Goal: Use online tool/utility: Utilize a website feature to perform a specific function

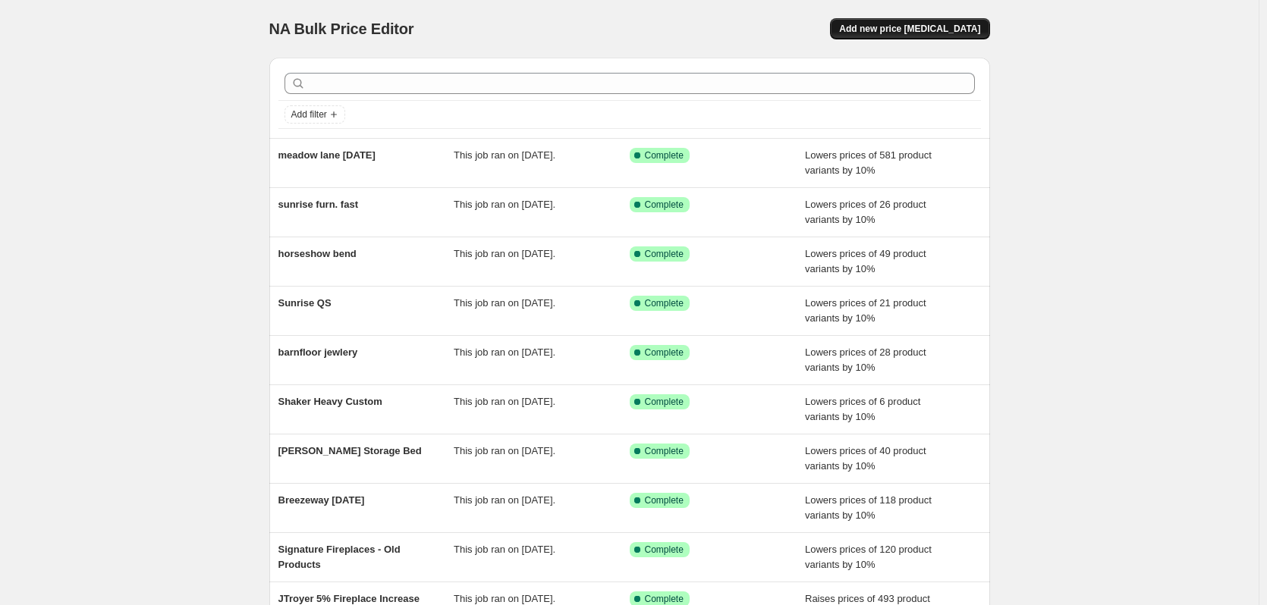
click at [916, 30] on span "Add new price [MEDICAL_DATA]" at bounding box center [909, 29] width 141 height 12
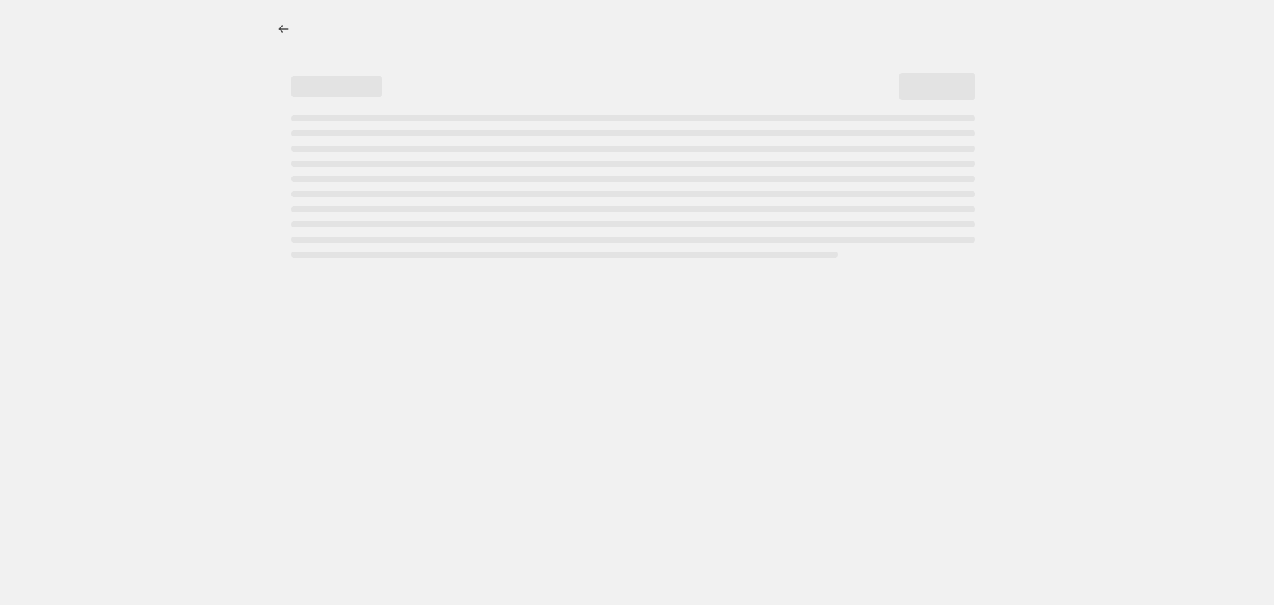
select select "percentage"
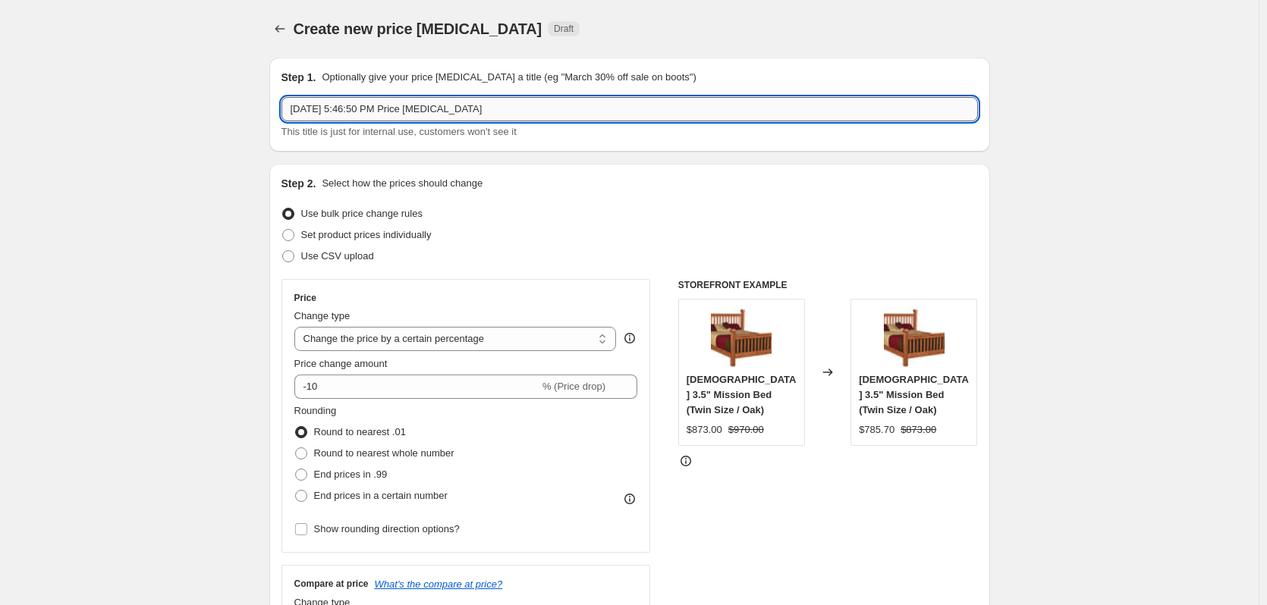
drag, startPoint x: 545, startPoint y: 118, endPoint x: 290, endPoint y: 120, distance: 254.1
click at [290, 120] on input "[DATE] 5:46:50 PM Price [MEDICAL_DATA]" at bounding box center [629, 109] width 696 height 24
type input "CVO QS"
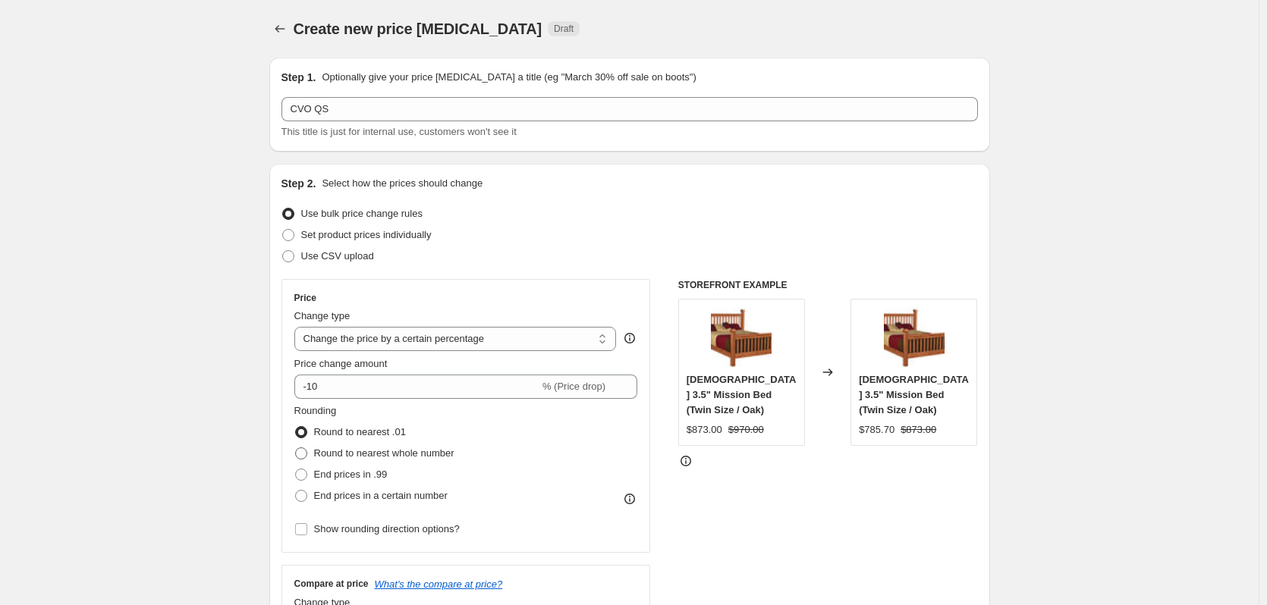
click at [426, 450] on span "Round to nearest whole number" at bounding box center [384, 452] width 140 height 11
click at [296, 448] on input "Round to nearest whole number" at bounding box center [295, 447] width 1 height 1
radio input "true"
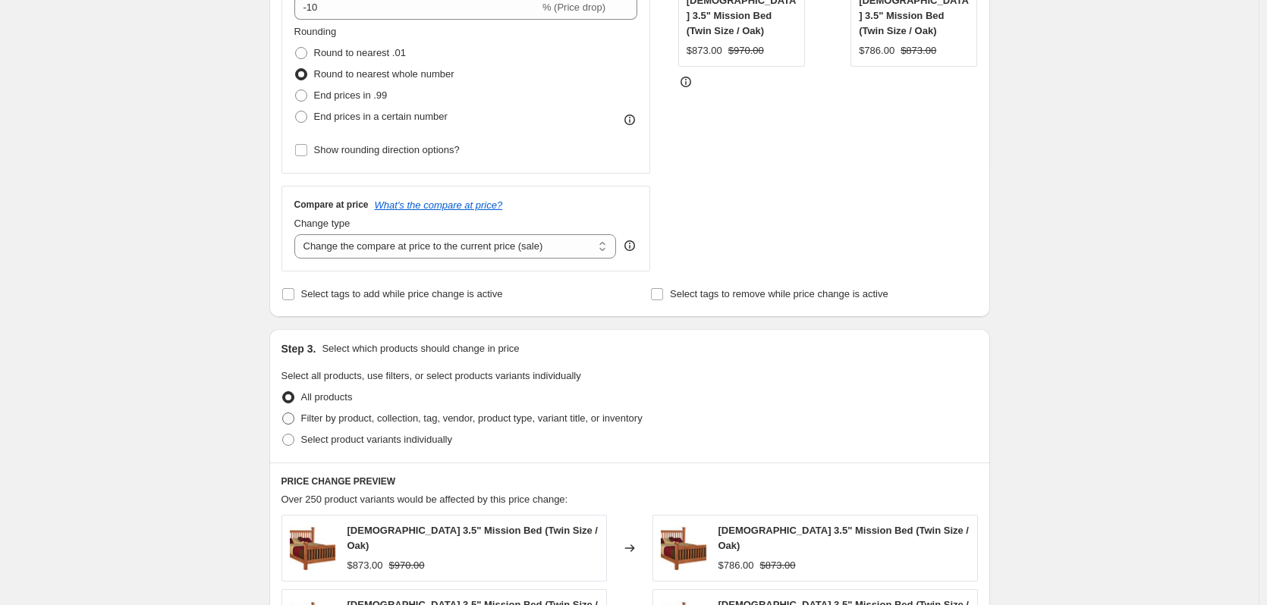
click at [480, 416] on span "Filter by product, collection, tag, vendor, product type, variant title, or inv…" at bounding box center [471, 418] width 341 height 11
click at [283, 413] on input "Filter by product, collection, tag, vendor, product type, variant title, or inv…" at bounding box center [282, 413] width 1 height 1
radio input "true"
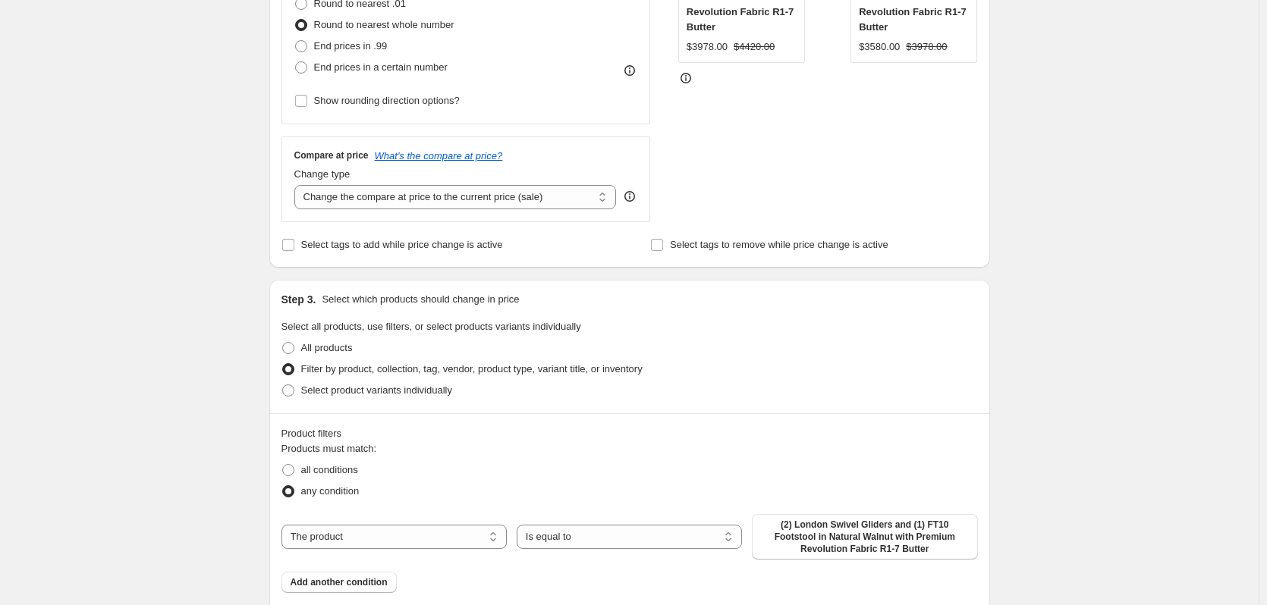
scroll to position [455, 0]
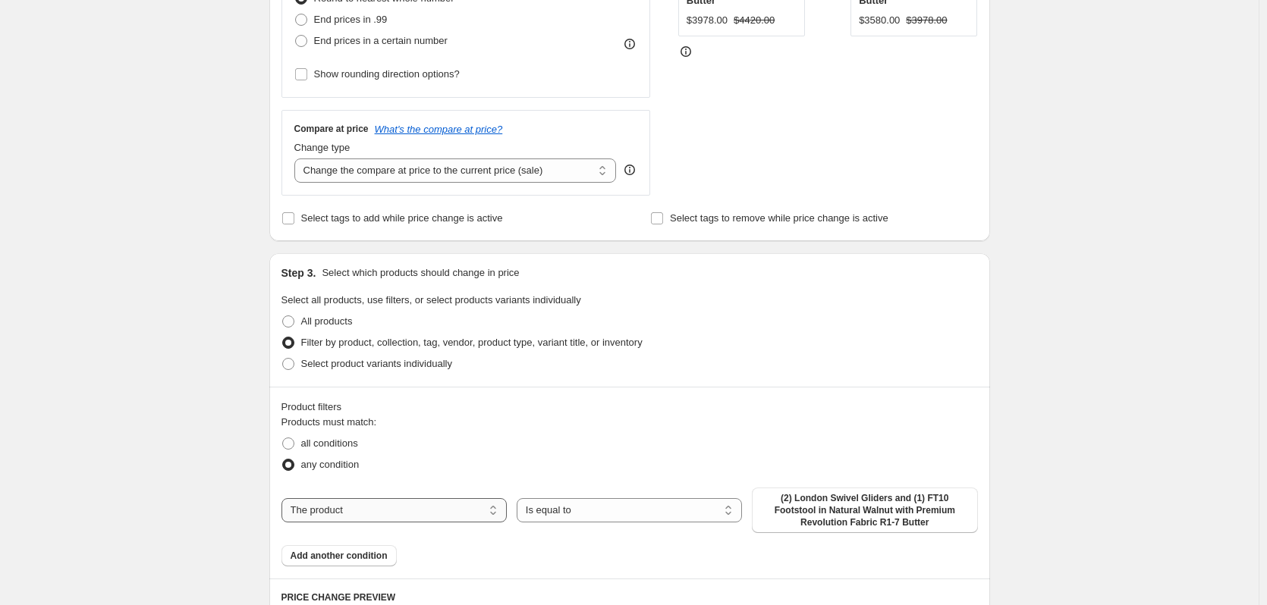
click at [447, 505] on select "The product The product's collection The product's tag The product's vendor The…" at bounding box center [393, 510] width 225 height 24
select select "collection"
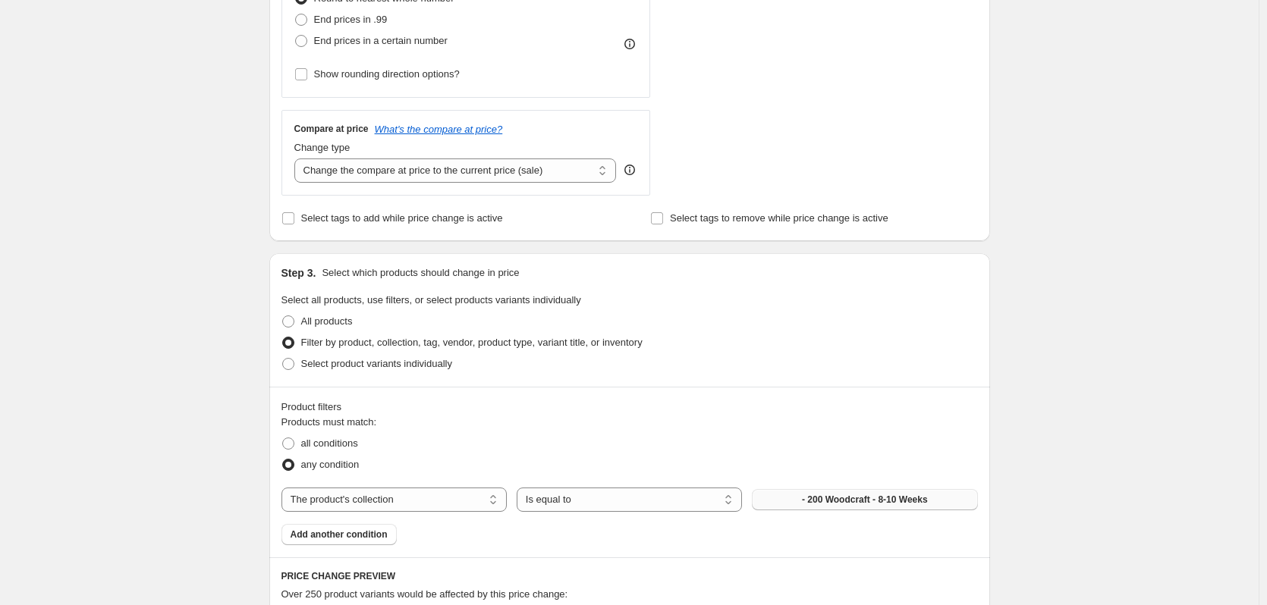
click at [826, 505] on span "- 200 Woodcraft - 8-10 Weeks" at bounding box center [865, 500] width 126 height 12
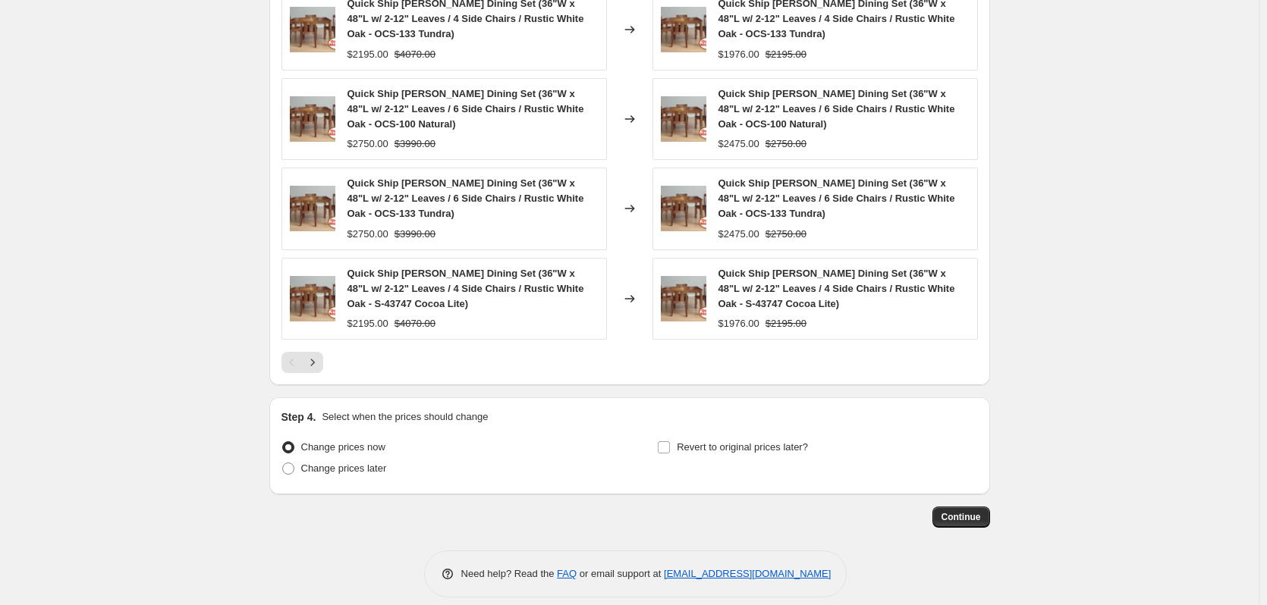
scroll to position [1182, 0]
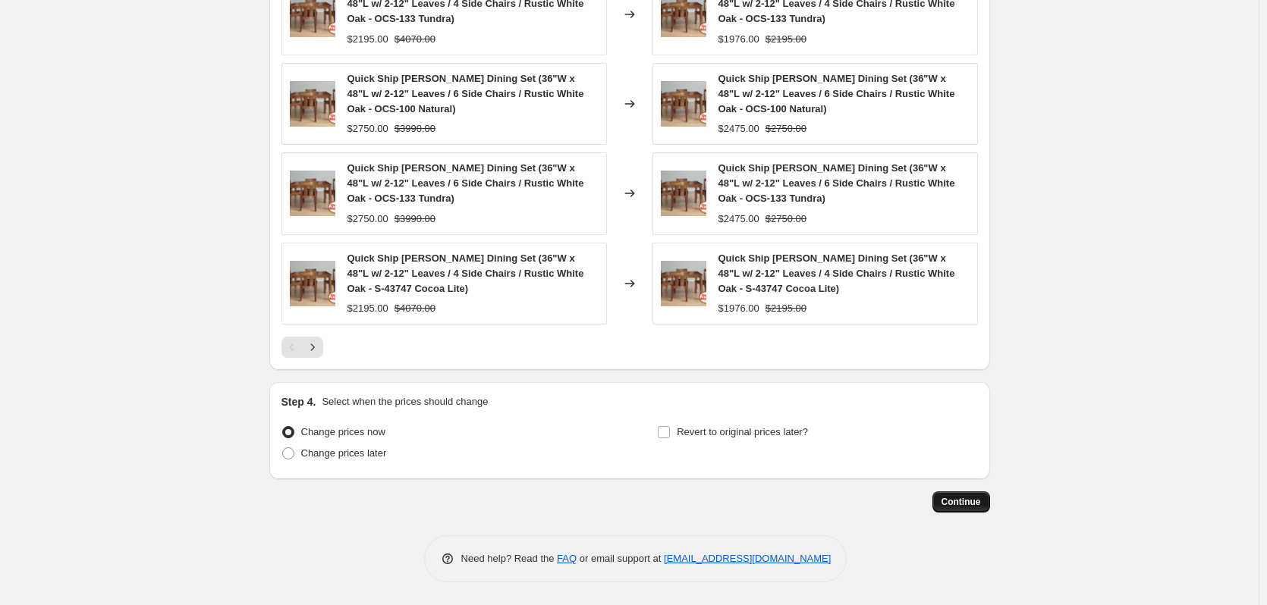
click at [958, 505] on span "Continue" at bounding box center [960, 502] width 39 height 12
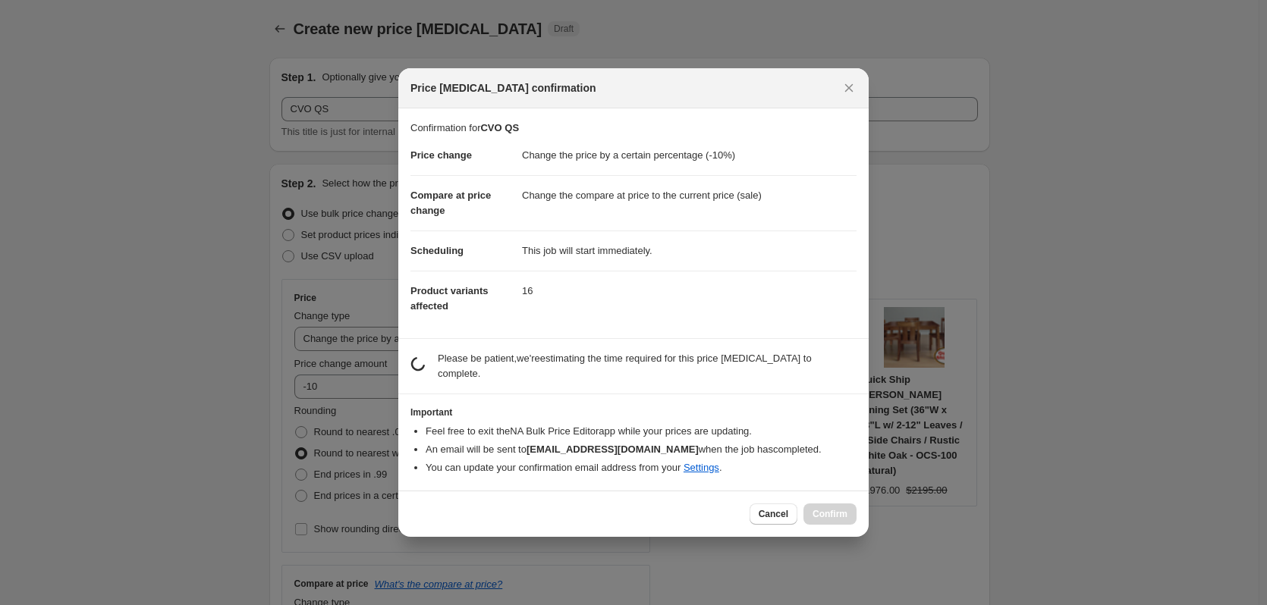
scroll to position [0, 0]
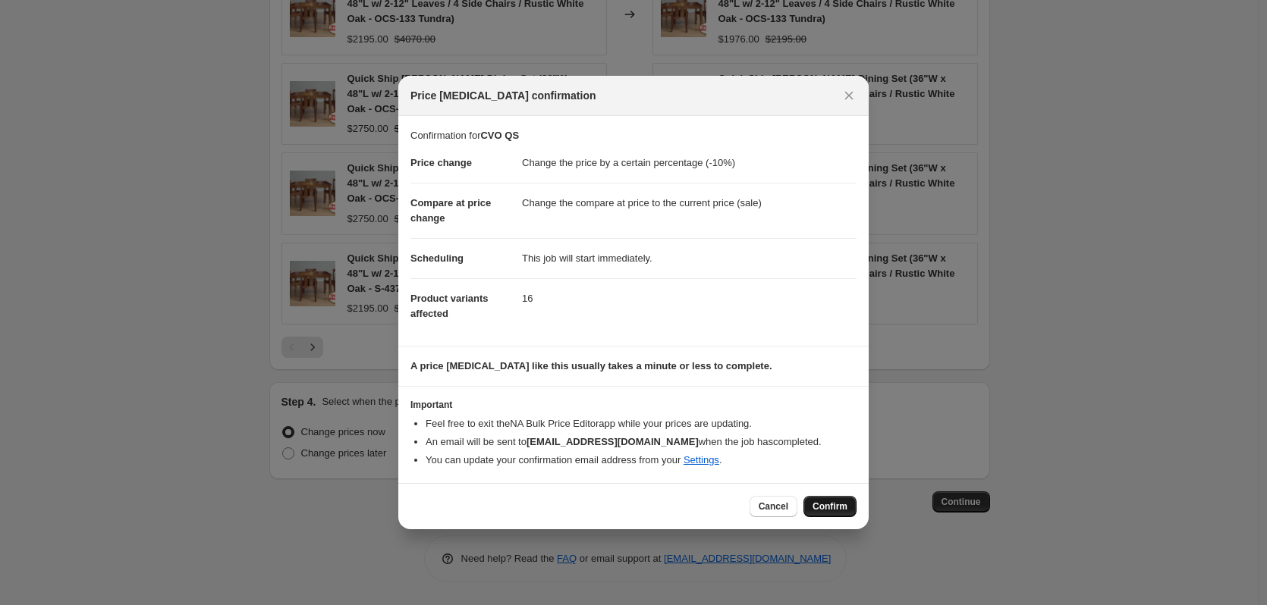
click at [850, 510] on button "Confirm" at bounding box center [829, 506] width 53 height 21
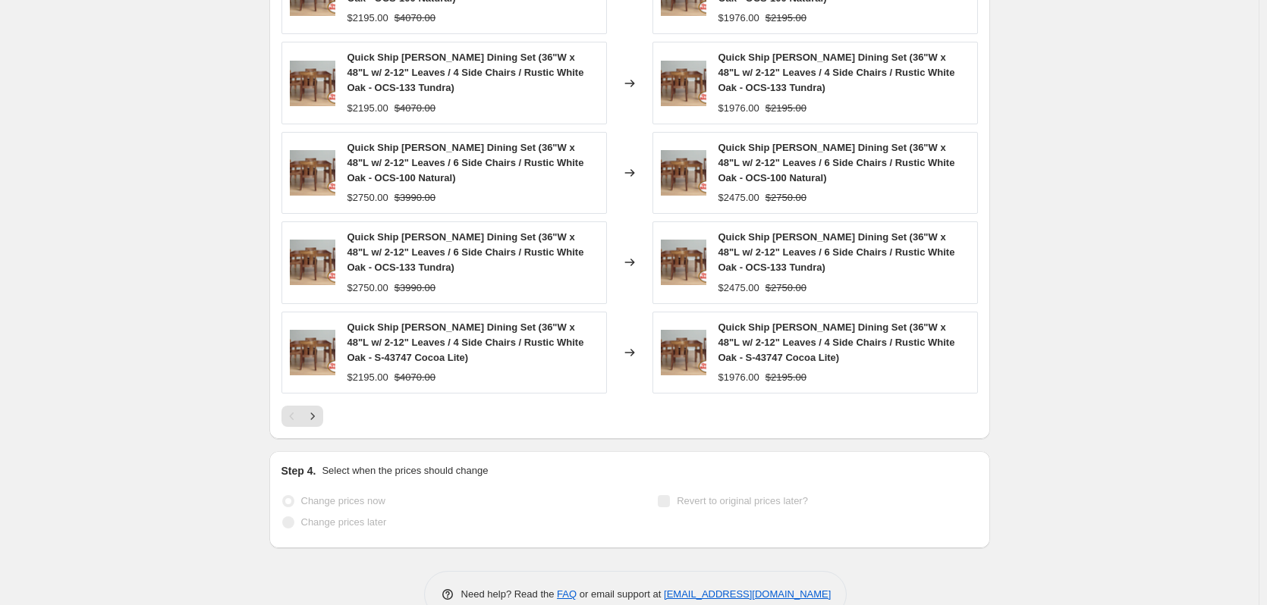
select select "percentage"
select select "collection"
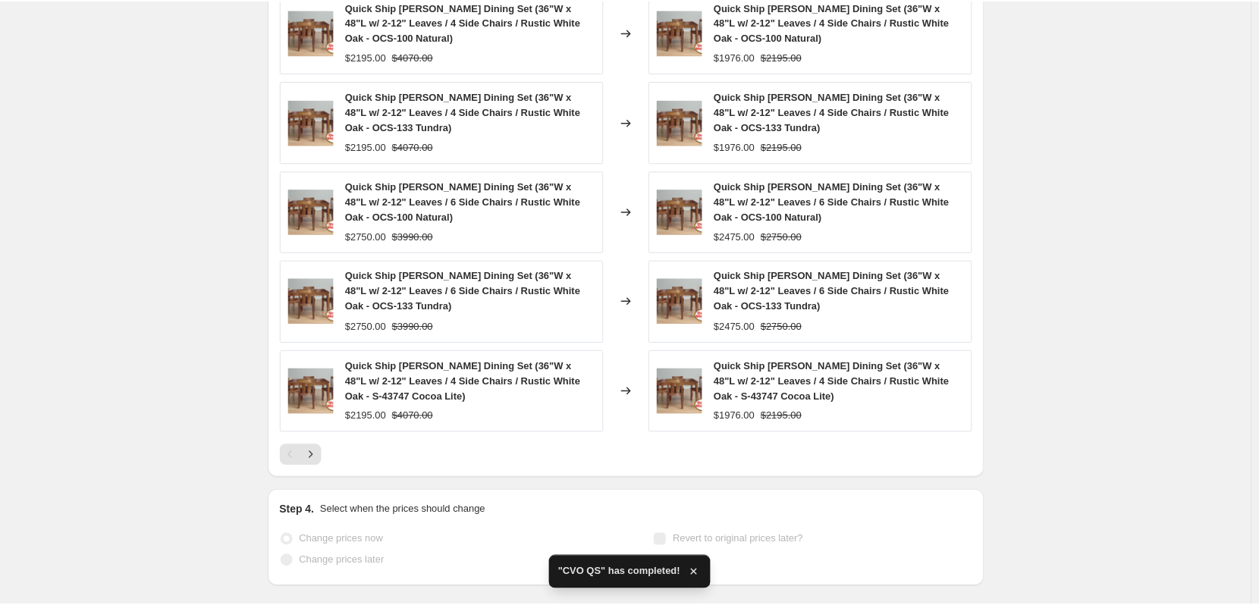
scroll to position [0, 0]
